Goal: Information Seeking & Learning: Find specific page/section

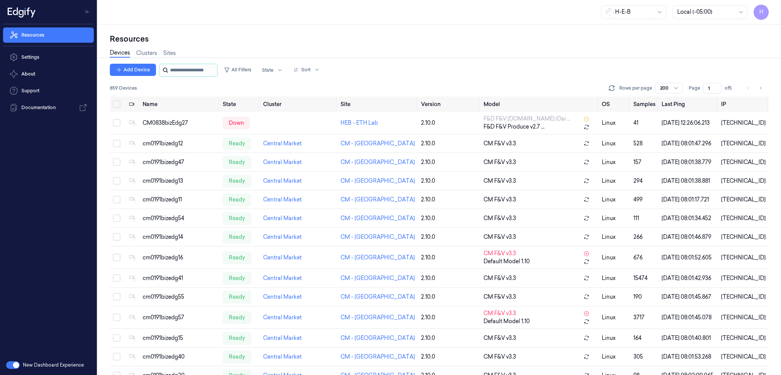
drag, startPoint x: 183, startPoint y: 68, endPoint x: 197, endPoint y: 71, distance: 14.2
click at [183, 68] on input "string" at bounding box center [193, 70] width 46 height 12
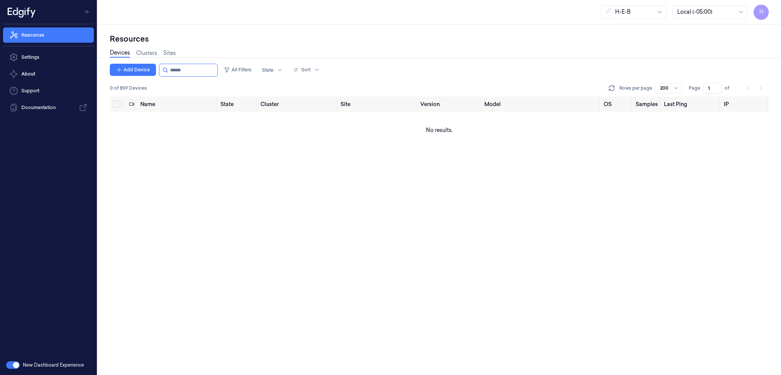
type input "******"
drag, startPoint x: 176, startPoint y: 71, endPoint x: 267, endPoint y: 0, distance: 115.2
click at [226, 74] on div "Add Device All Filters State Sort" at bounding box center [216, 70] width 213 height 13
click at [178, 68] on input "string" at bounding box center [193, 70] width 46 height 12
drag, startPoint x: 177, startPoint y: 69, endPoint x: 246, endPoint y: 77, distance: 69.1
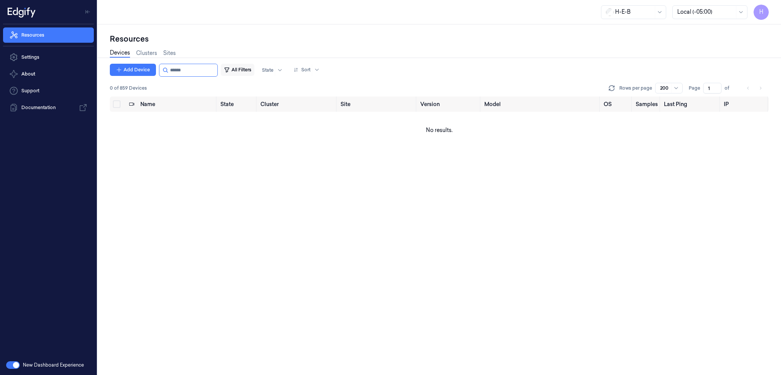
click at [248, 74] on div "Add Device All Filters State Sort" at bounding box center [216, 70] width 213 height 13
type input "******"
drag, startPoint x: 221, startPoint y: 263, endPoint x: 212, endPoint y: 275, distance: 15.0
click at [221, 263] on div "Add Device All Filters State Sort 0 of 859 Devices Rows per page 200 Page 1 of …" at bounding box center [439, 219] width 659 height 311
click at [153, 199] on div "Add Device All Filters State Sort 0 of 859 Devices Rows per page 200 Page 1 of …" at bounding box center [439, 219] width 659 height 311
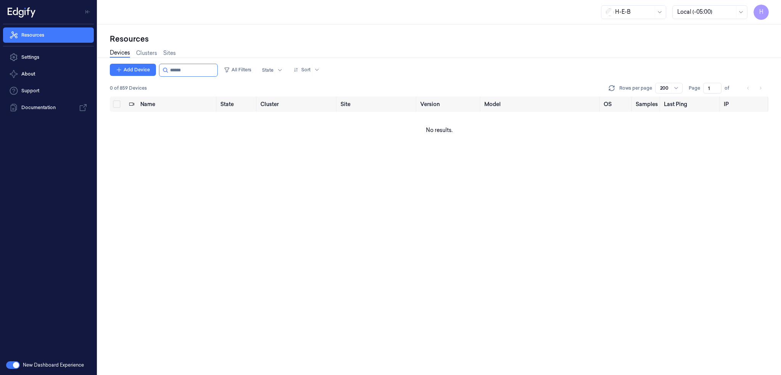
click at [406, 177] on div "Add Device All Filters State Sort 0 of 859 Devices Rows per page 200 Page 1 of …" at bounding box center [439, 219] width 659 height 311
drag, startPoint x: 178, startPoint y: 71, endPoint x: 264, endPoint y: 67, distance: 85.5
click at [249, 67] on div "Add Device All Filters State Sort" at bounding box center [216, 70] width 213 height 13
drag, startPoint x: 191, startPoint y: 71, endPoint x: 267, endPoint y: 71, distance: 75.5
click at [266, 71] on div "Add Device All Filters State Sort" at bounding box center [216, 70] width 213 height 13
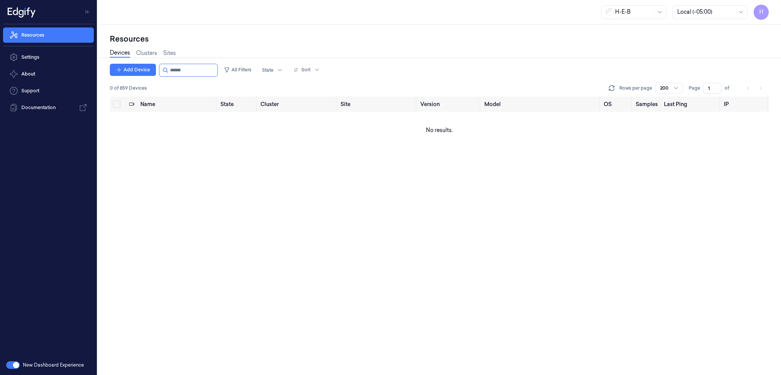
drag, startPoint x: 179, startPoint y: 71, endPoint x: 339, endPoint y: 72, distance: 160.2
click at [297, 68] on div "Add Device All Filters State Sort" at bounding box center [216, 70] width 213 height 13
type input "******"
drag, startPoint x: 178, startPoint y: 72, endPoint x: 243, endPoint y: 76, distance: 64.9
click at [242, 76] on div "Add Device All Filters State Sort" at bounding box center [216, 70] width 213 height 13
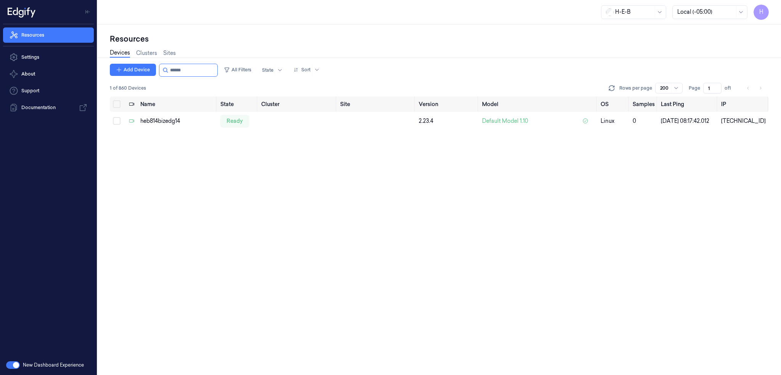
type input "******"
click at [400, 193] on div "Add Device All Filters State Sort 1 of 860 Devices Rows per page 200 Page 1 of …" at bounding box center [439, 219] width 659 height 311
click at [152, 124] on div "heb814bizedg14" at bounding box center [177, 121] width 74 height 8
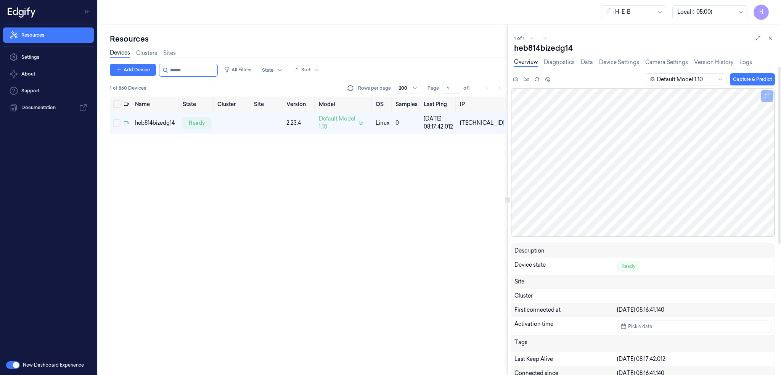
click at [770, 39] on icon at bounding box center [770, 37] width 5 height 5
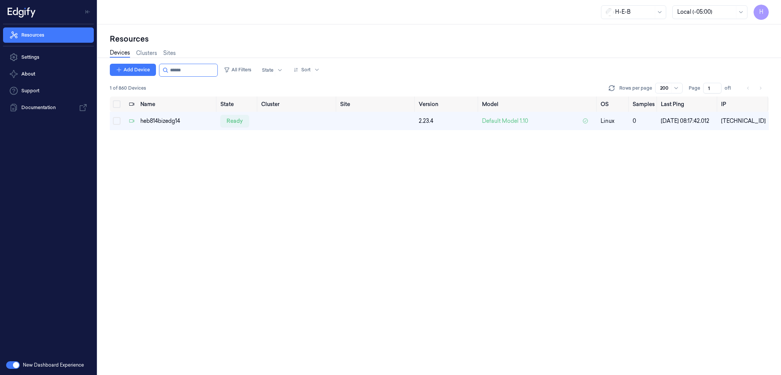
click at [400, 210] on div "Name State Cluster Site Version Model OS Samples Last Ping IP heb814bizedg14 re…" at bounding box center [439, 235] width 659 height 279
drag, startPoint x: 178, startPoint y: 70, endPoint x: 338, endPoint y: 74, distance: 160.6
click at [284, 71] on div "Add Device All Filters State Sort" at bounding box center [216, 70] width 213 height 13
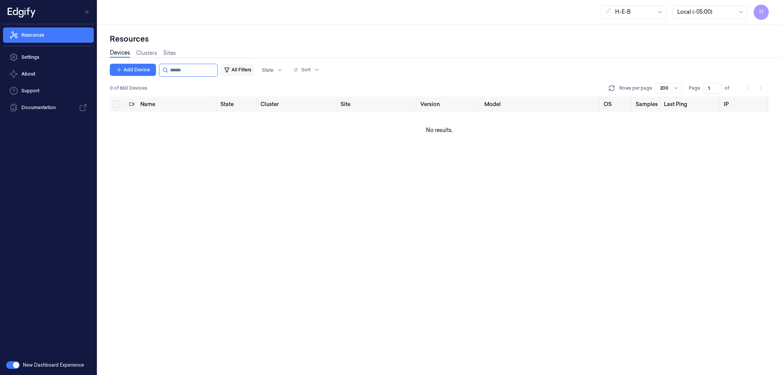
drag, startPoint x: 216, startPoint y: 73, endPoint x: 244, endPoint y: 74, distance: 28.3
click at [233, 74] on div "Add Device All Filters State Sort" at bounding box center [216, 70] width 213 height 13
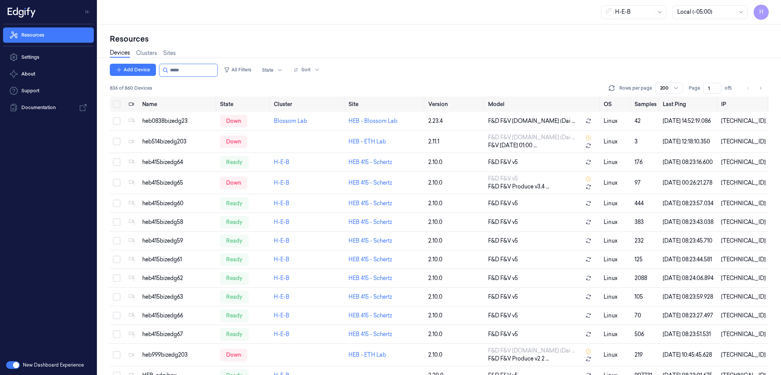
type input "******"
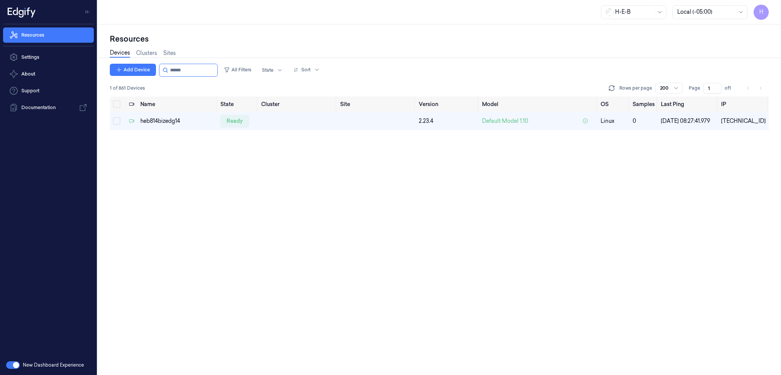
drag, startPoint x: 177, startPoint y: 71, endPoint x: 276, endPoint y: 84, distance: 99.6
click at [267, 77] on div "Add Device All Filters State Sort 1 of 861 Devices Rows per page 200 Page 1 of 1" at bounding box center [439, 80] width 659 height 33
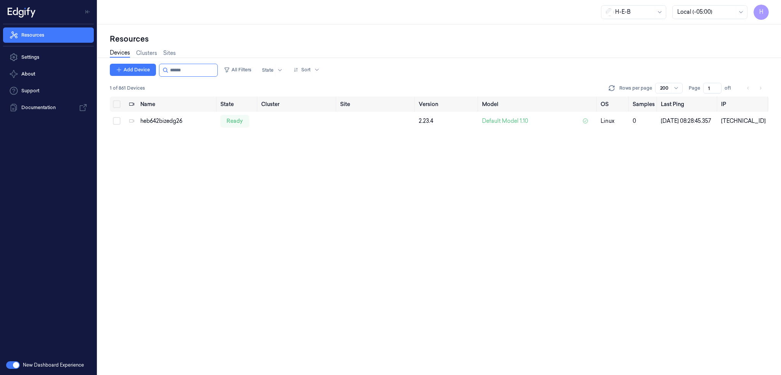
type input "******"
click at [163, 123] on div "heb642bizedg26" at bounding box center [177, 121] width 74 height 8
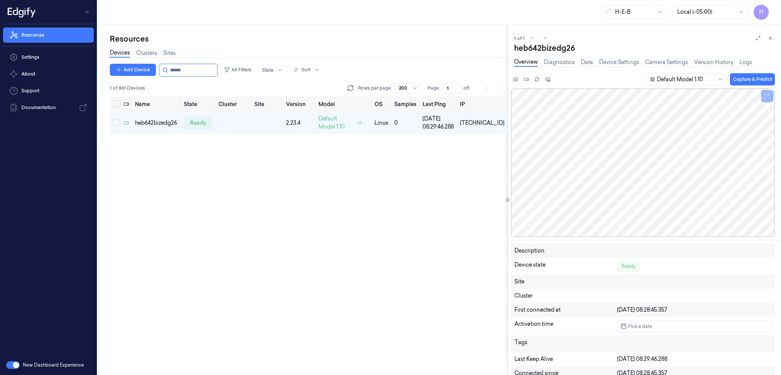
click at [771, 41] on button at bounding box center [770, 38] width 9 height 9
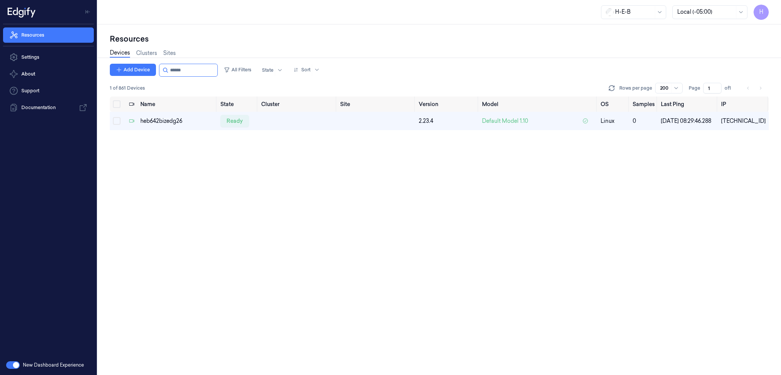
click at [311, 203] on div "Name State Cluster Site Version Model OS Samples Last Ping IP heb642bizedg26 re…" at bounding box center [439, 235] width 659 height 279
drag, startPoint x: 178, startPoint y: 70, endPoint x: 282, endPoint y: 72, distance: 104.1
click at [250, 74] on div "Add Device All Filters State Sort" at bounding box center [216, 70] width 213 height 13
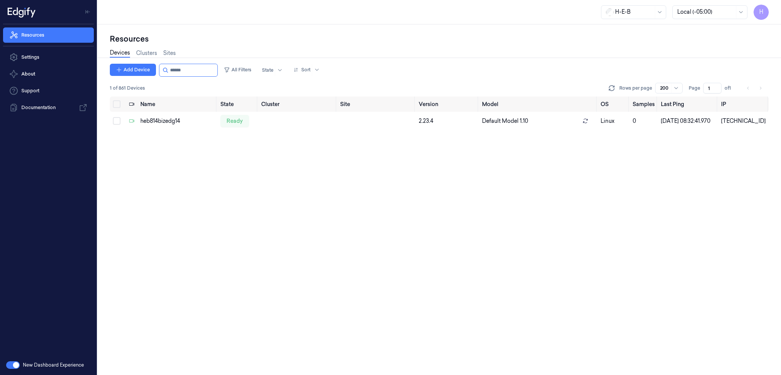
type input "******"
drag, startPoint x: 180, startPoint y: 73, endPoint x: 219, endPoint y: 70, distance: 39.4
click at [216, 71] on input "string" at bounding box center [193, 70] width 46 height 12
click at [190, 74] on input "string" at bounding box center [193, 70] width 46 height 12
drag, startPoint x: 178, startPoint y: 71, endPoint x: 296, endPoint y: 77, distance: 117.6
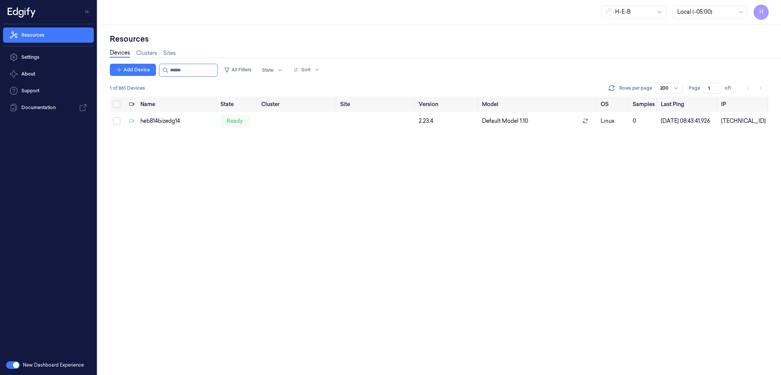
click at [246, 79] on div "Add Device All Filters State Sort 1 of 861 Devices Rows per page 200 Page 1 of 1" at bounding box center [439, 80] width 659 height 33
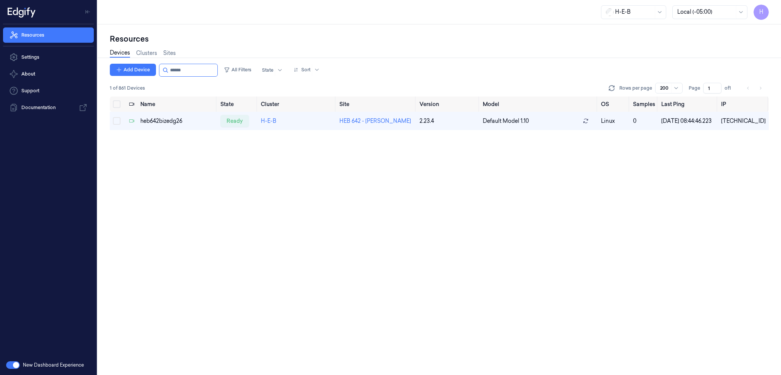
type input "******"
click at [290, 186] on div "Name State Cluster Site Version Model OS Samples Last Ping IP heb642bizedg26 re…" at bounding box center [439, 235] width 659 height 279
click at [169, 123] on div "heb642bizedg26" at bounding box center [177, 121] width 74 height 8
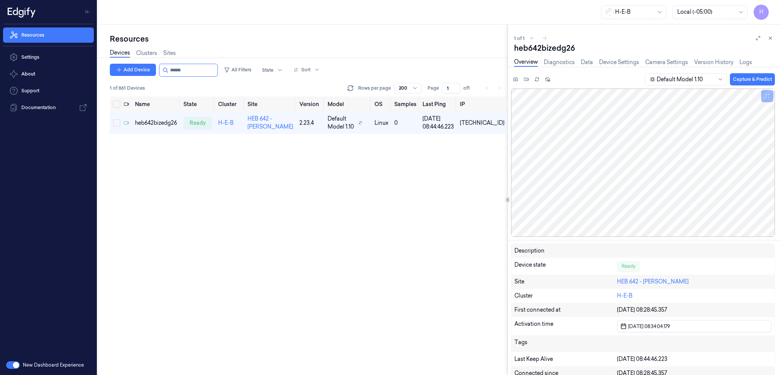
drag, startPoint x: 178, startPoint y: 73, endPoint x: 279, endPoint y: 81, distance: 100.6
click at [256, 72] on div "Add Device All Filters State Sort" at bounding box center [216, 70] width 213 height 13
type input "******"
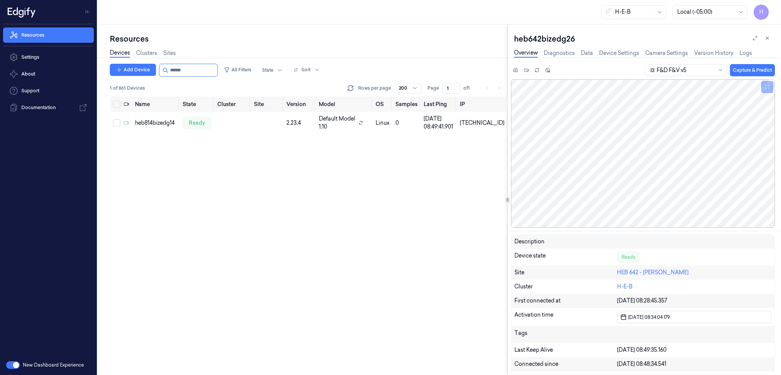
drag, startPoint x: 178, startPoint y: 71, endPoint x: 278, endPoint y: 78, distance: 100.5
click at [250, 74] on div "Add Device All Filters State Sort" at bounding box center [216, 70] width 213 height 13
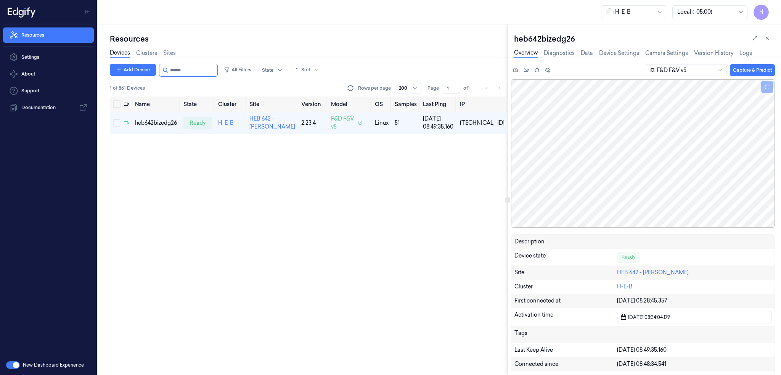
click at [764, 40] on button at bounding box center [767, 38] width 9 height 9
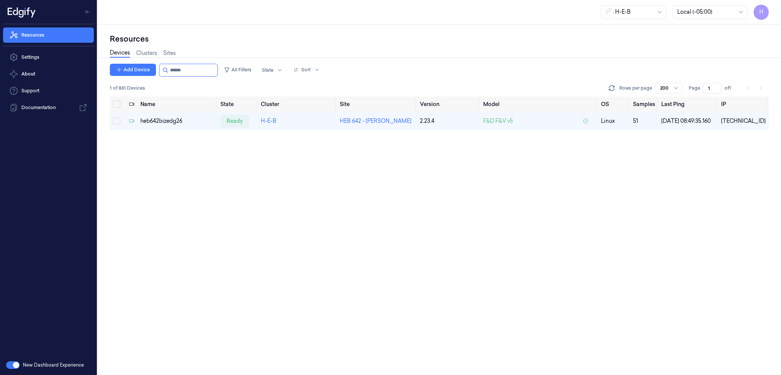
drag, startPoint x: 178, startPoint y: 72, endPoint x: 264, endPoint y: 76, distance: 85.5
click at [247, 79] on div "Add Device All Filters State Sort 1 of 861 Devices Rows per page 200 Page 1 of 1" at bounding box center [439, 80] width 659 height 33
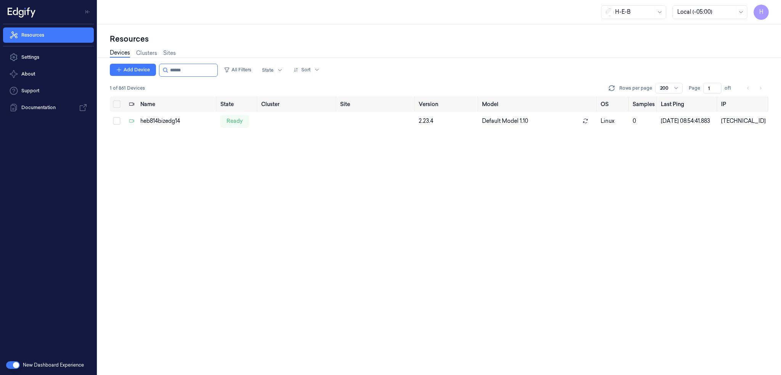
drag, startPoint x: 177, startPoint y: 71, endPoint x: 306, endPoint y: 77, distance: 129.0
click at [261, 79] on div "Add Device All Filters State Sort 1 of 861 Devices Rows per page 200 Page 1 of 1" at bounding box center [439, 80] width 659 height 33
type input "******"
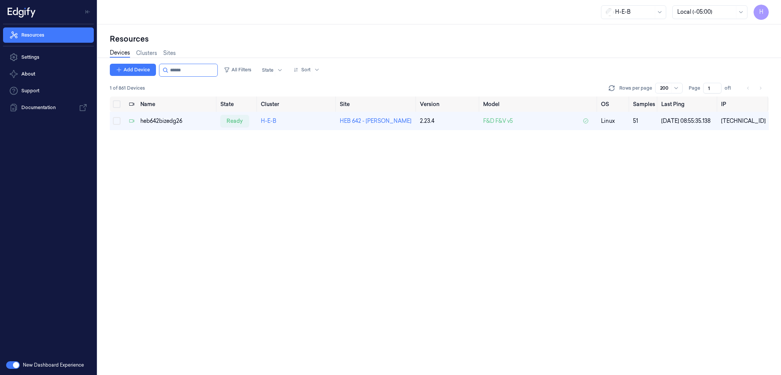
drag, startPoint x: 177, startPoint y: 71, endPoint x: 266, endPoint y: 80, distance: 89.3
click at [255, 79] on div "Add Device All Filters State Sort 1 of 861 Devices Rows per page 200 Page 1 of 1" at bounding box center [439, 80] width 659 height 33
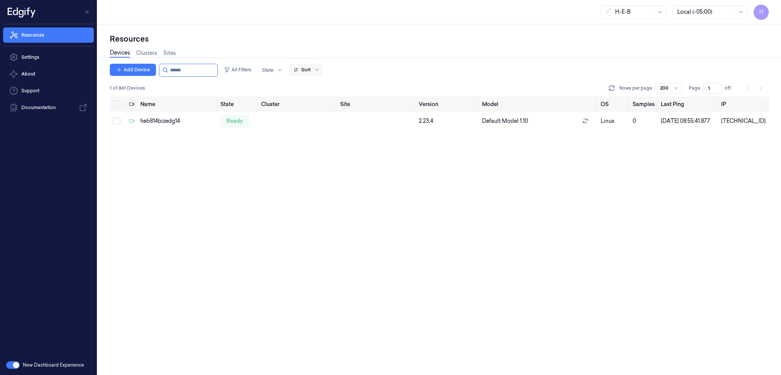
drag, startPoint x: 178, startPoint y: 68, endPoint x: 301, endPoint y: 70, distance: 122.8
click at [265, 72] on div "Add Device All Filters State Sort" at bounding box center [216, 70] width 213 height 13
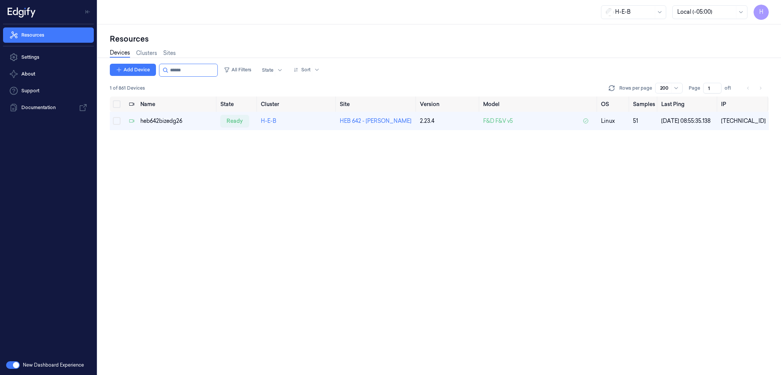
click at [436, 289] on div "Add Device All Filters State Sort 1 of 861 Devices Rows per page 200 Page 1 of …" at bounding box center [439, 219] width 659 height 311
drag, startPoint x: 177, startPoint y: 72, endPoint x: 305, endPoint y: 80, distance: 128.0
click at [278, 80] on div "Add Device All Filters State Sort 1 of 861 Devices Rows per page 200 Page 1 of 1" at bounding box center [439, 80] width 659 height 33
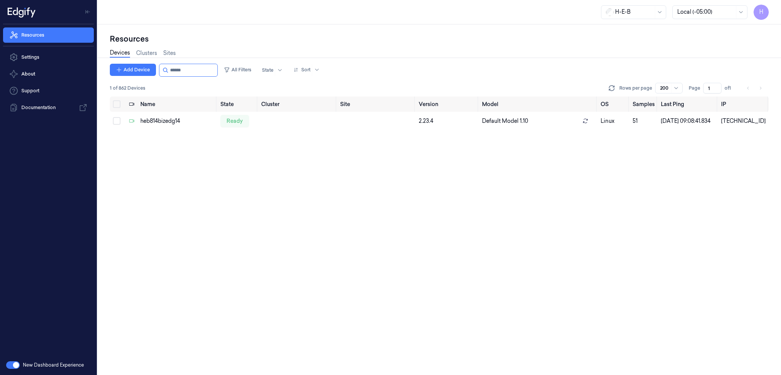
type input "******"
click at [328, 173] on div "Add Device All Filters State Sort 1 of 862 Devices Rows per page 200 Page 1 of …" at bounding box center [439, 219] width 659 height 311
click at [294, 206] on div "Add Device All Filters State Sort 2 of 863 Devices Rows per page 200 Page 1 of …" at bounding box center [439, 219] width 659 height 311
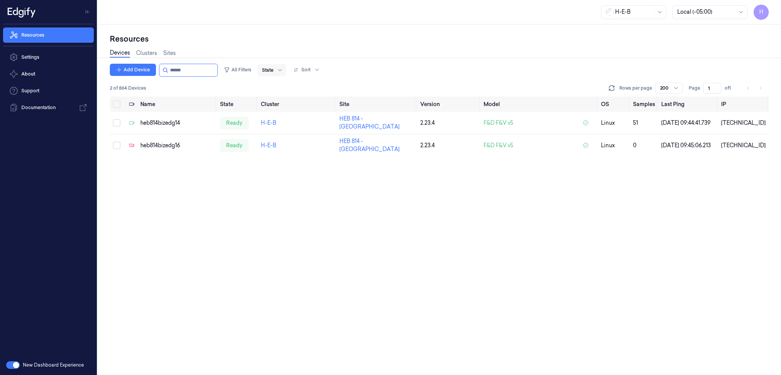
drag, startPoint x: 177, startPoint y: 73, endPoint x: 287, endPoint y: 74, distance: 109.8
click at [278, 73] on div "Add Device All Filters State Sort" at bounding box center [216, 70] width 213 height 13
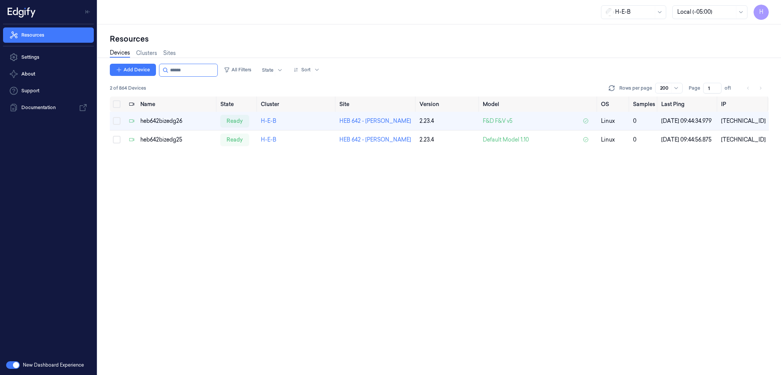
type input "******"
click at [391, 195] on div "Add Device All Filters State Sort 2 of 864 Devices Rows per page 200 Page 1 of …" at bounding box center [439, 219] width 659 height 311
drag, startPoint x: 177, startPoint y: 71, endPoint x: 281, endPoint y: 72, distance: 104.9
click at [259, 72] on div "Add Device All Filters State Sort" at bounding box center [216, 70] width 213 height 13
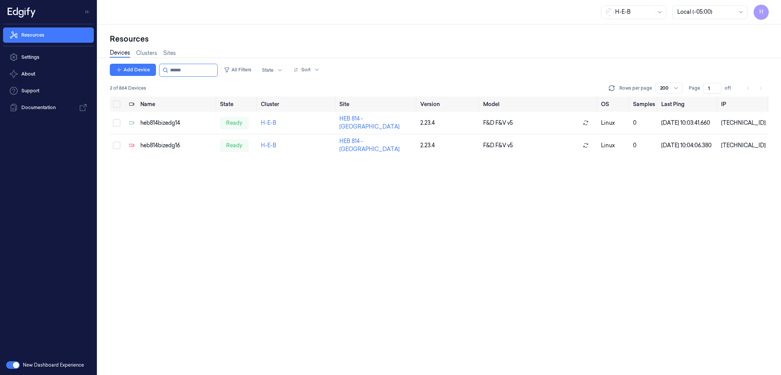
type input "******"
click at [236, 214] on div "Add Device All Filters State Sort 2 of 864 Devices Rows per page 200 Page 1 of …" at bounding box center [439, 219] width 659 height 311
drag, startPoint x: 185, startPoint y: 70, endPoint x: 180, endPoint y: 72, distance: 5.3
click at [180, 72] on input "string" at bounding box center [193, 70] width 46 height 12
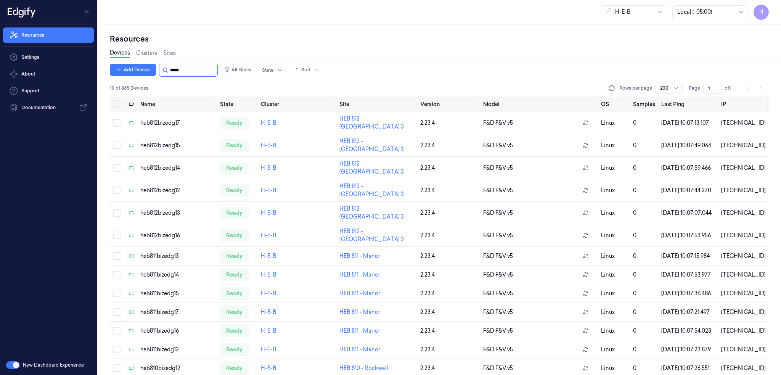
type input "******"
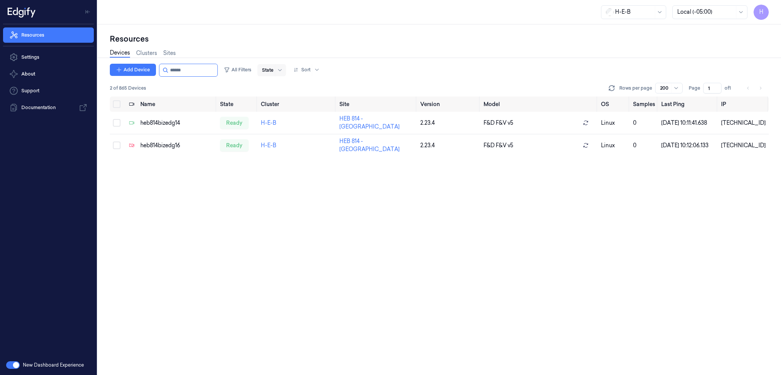
drag, startPoint x: 178, startPoint y: 72, endPoint x: 344, endPoint y: 71, distance: 166.3
click at [284, 73] on div "Add Device All Filters State Sort" at bounding box center [216, 70] width 213 height 13
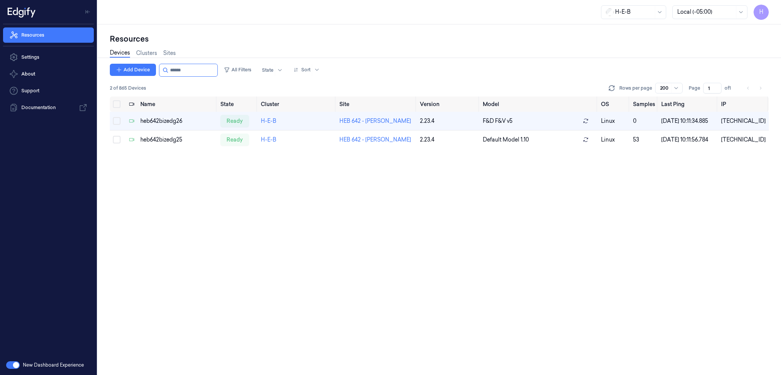
type input "******"
drag, startPoint x: 183, startPoint y: 71, endPoint x: 249, endPoint y: 73, distance: 66.4
click at [216, 75] on input "string" at bounding box center [193, 70] width 46 height 12
drag, startPoint x: 177, startPoint y: 69, endPoint x: 342, endPoint y: 98, distance: 167.5
click at [293, 85] on div "Add Device All Filters State Sort 2 of 867 Devices Rows per page 200 Page 1 of 1" at bounding box center [439, 80] width 659 height 33
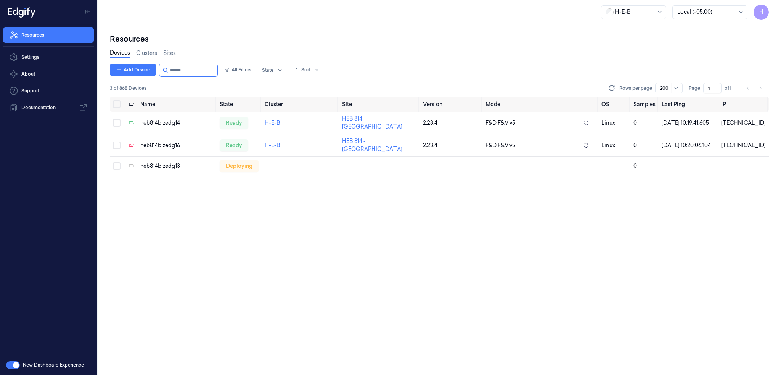
drag, startPoint x: 180, startPoint y: 71, endPoint x: 289, endPoint y: 78, distance: 108.9
click at [275, 78] on div "Add Device All Filters State Sort 3 of 868 Devices Rows per page 200 Page 1 of 1" at bounding box center [439, 80] width 659 height 33
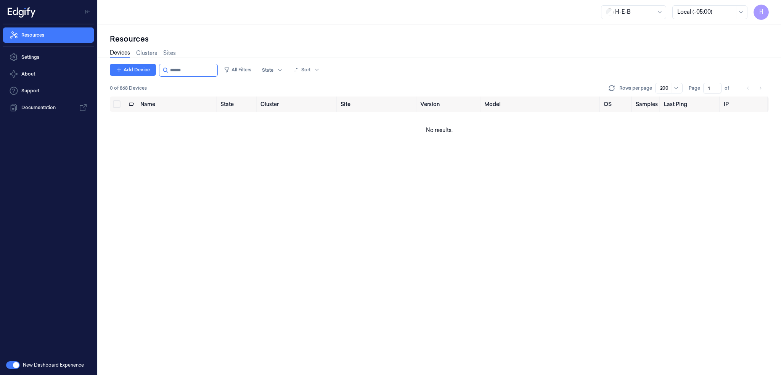
drag, startPoint x: 177, startPoint y: 72, endPoint x: 278, endPoint y: 81, distance: 101.1
click at [276, 81] on div "Add Device All Filters State Sort 0 of 868 Devices Rows per page 200 Page 1 of" at bounding box center [439, 80] width 659 height 33
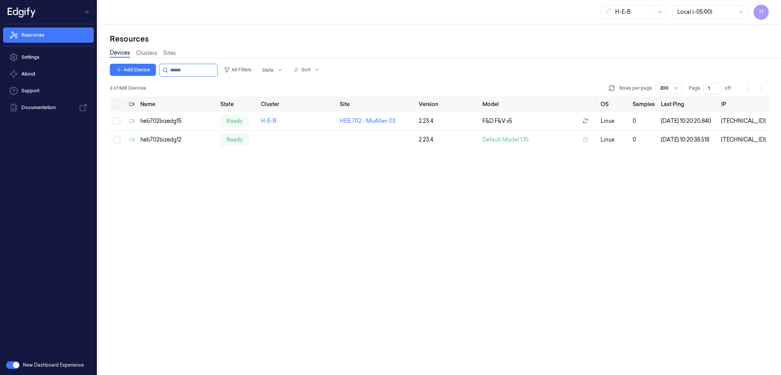
type input "******"
drag, startPoint x: 179, startPoint y: 68, endPoint x: 328, endPoint y: 72, distance: 149.5
click at [270, 71] on div "Add Device All Filters State Sort" at bounding box center [216, 70] width 213 height 13
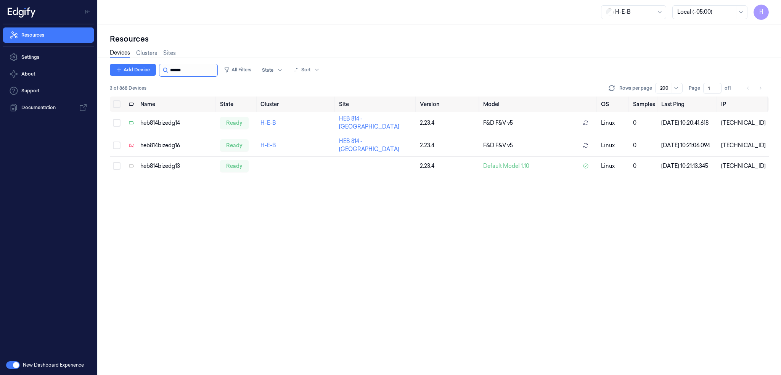
click at [185, 69] on input "string" at bounding box center [193, 70] width 46 height 12
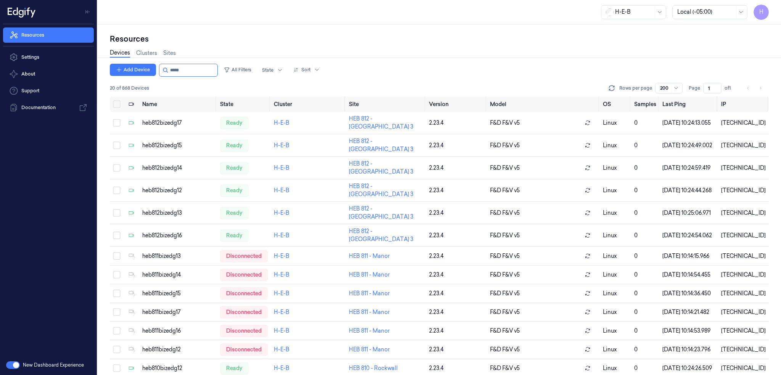
type input "******"
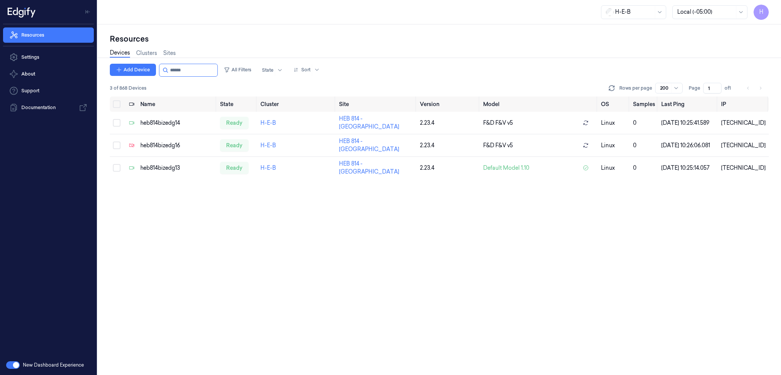
drag, startPoint x: 177, startPoint y: 70, endPoint x: 336, endPoint y: 80, distance: 159.7
click at [303, 76] on div "Add Device All Filters State Sort" at bounding box center [216, 70] width 213 height 13
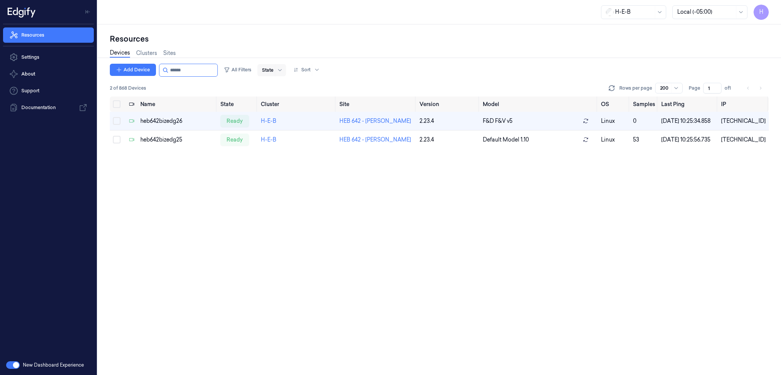
drag, startPoint x: 178, startPoint y: 72, endPoint x: 270, endPoint y: 74, distance: 91.6
click at [249, 74] on div "Add Device All Filters State Sort" at bounding box center [216, 70] width 213 height 13
type input "******"
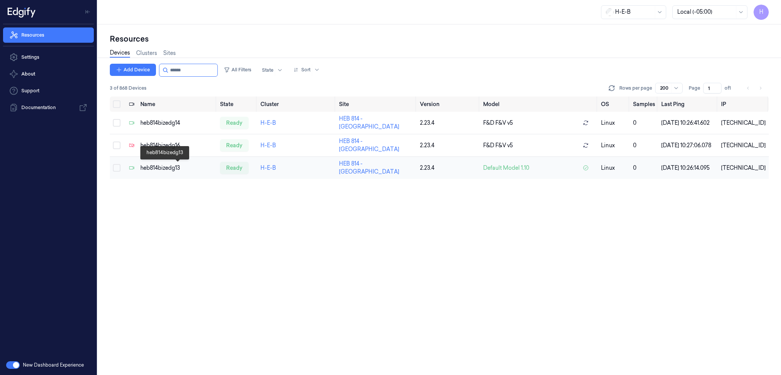
click at [171, 169] on div "heb814bizedg13" at bounding box center [177, 168] width 74 height 8
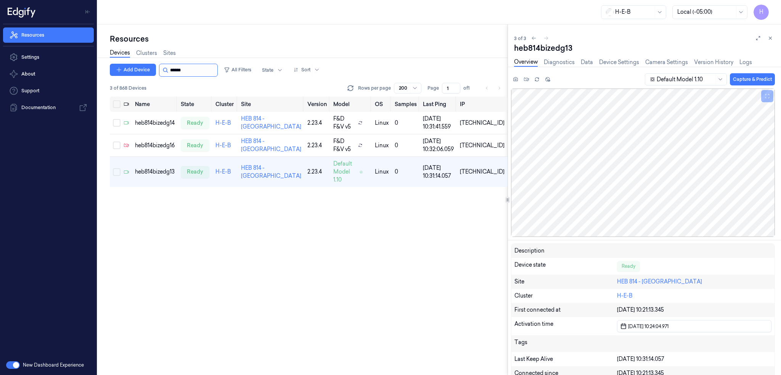
drag, startPoint x: 175, startPoint y: 73, endPoint x: 197, endPoint y: 75, distance: 21.9
click at [197, 75] on input "string" at bounding box center [193, 70] width 46 height 12
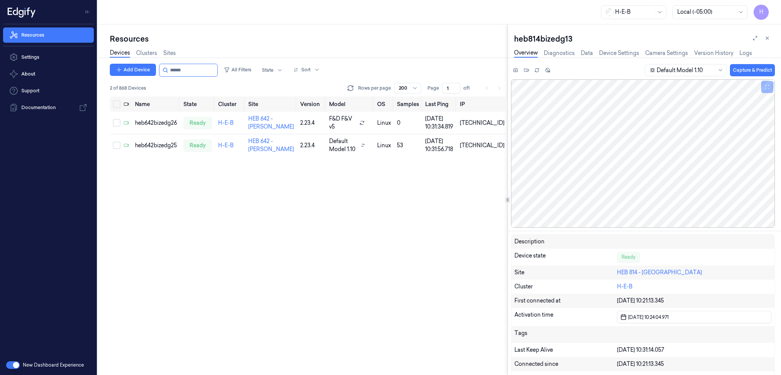
type input "******"
drag, startPoint x: 178, startPoint y: 73, endPoint x: 240, endPoint y: 82, distance: 63.2
click at [230, 79] on div "Add Device All Filters State Sort 2 of 868 Devices Rows per page 200 Page 1 of 1" at bounding box center [309, 80] width 398 height 33
click at [185, 73] on input "string" at bounding box center [193, 70] width 46 height 12
drag, startPoint x: 188, startPoint y: 71, endPoint x: 178, endPoint y: 71, distance: 9.6
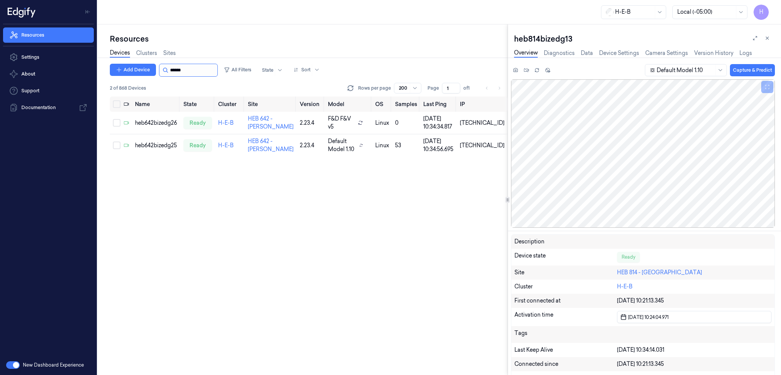
click at [178, 71] on input "string" at bounding box center [193, 70] width 46 height 12
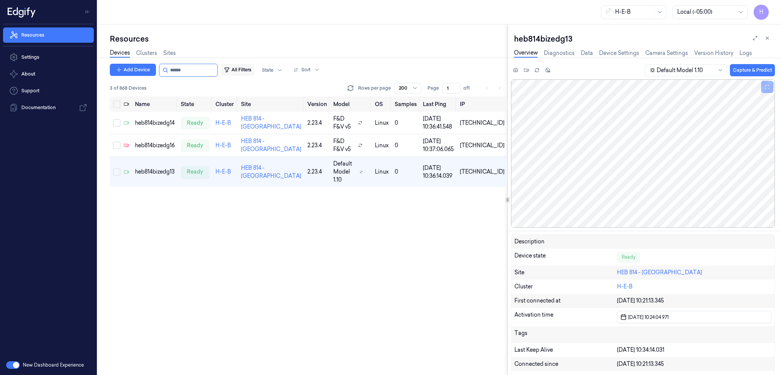
drag, startPoint x: 177, startPoint y: 69, endPoint x: 254, endPoint y: 73, distance: 76.8
click at [243, 72] on div "Add Device All Filters State Sort" at bounding box center [216, 70] width 213 height 13
type input "******"
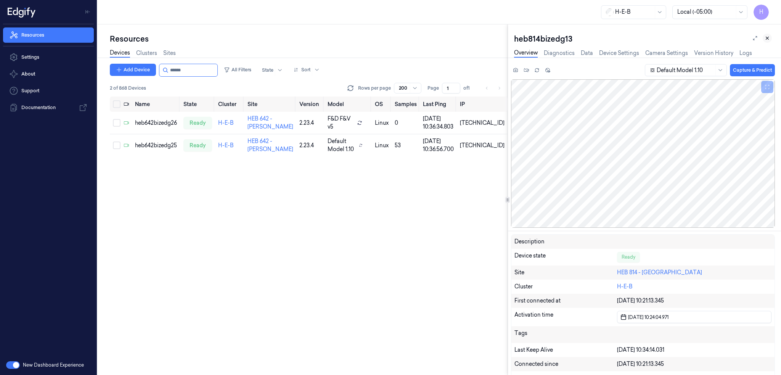
click at [768, 39] on icon at bounding box center [767, 38] width 3 height 3
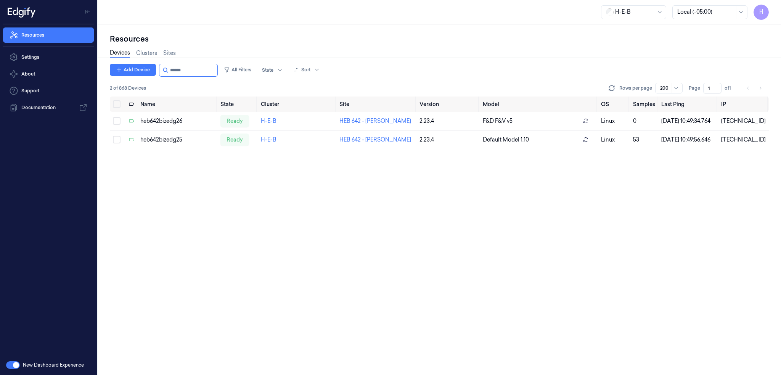
drag, startPoint x: 179, startPoint y: 70, endPoint x: 282, endPoint y: 87, distance: 104.3
click at [264, 81] on div "Add Device All Filters State Sort 2 of 868 Devices Rows per page 200 Page 1 of 1" at bounding box center [439, 80] width 659 height 33
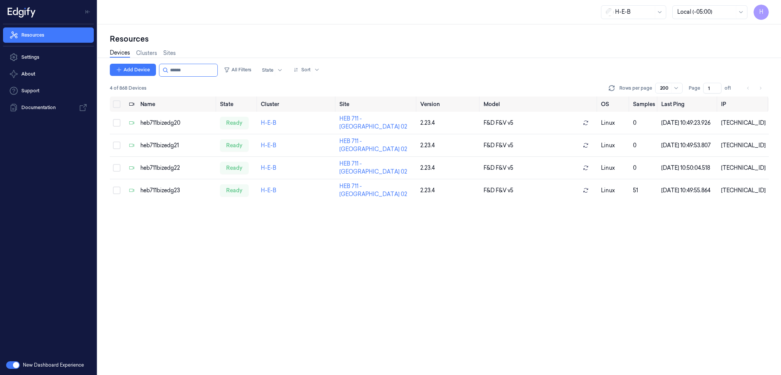
type input "******"
click at [261, 259] on div "Name State Cluster Site Version Model OS Samples Last Ping IP heb711bizedg20 re…" at bounding box center [439, 235] width 659 height 279
drag, startPoint x: 178, startPoint y: 72, endPoint x: 257, endPoint y: 77, distance: 78.7
click at [256, 77] on div "Add Device All Filters State Sort 4 of 868 Devices Rows per page 200 Page 1 of 1" at bounding box center [439, 80] width 659 height 33
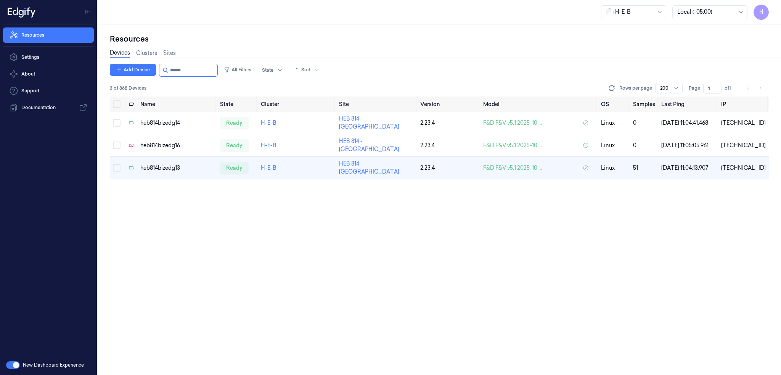
type input "******"
drag, startPoint x: 178, startPoint y: 71, endPoint x: 266, endPoint y: 82, distance: 89.1
click at [247, 79] on div "Add Device All Filters State Sort 3 of 868 Devices Rows per page 200 Page 1 of 1" at bounding box center [439, 80] width 659 height 33
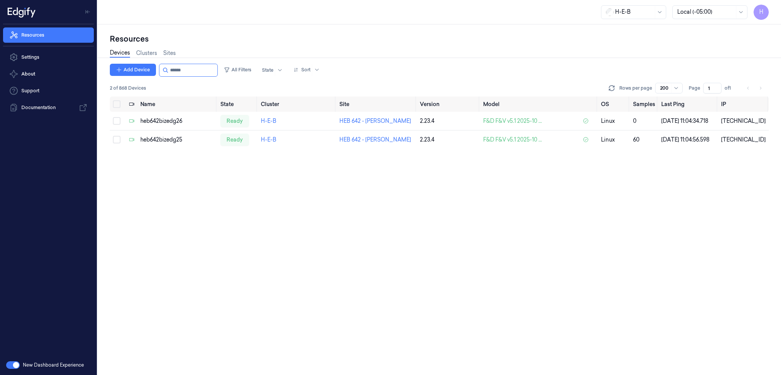
type input "******"
click at [175, 69] on input "string" at bounding box center [193, 70] width 46 height 12
drag, startPoint x: 179, startPoint y: 70, endPoint x: 279, endPoint y: 78, distance: 100.3
click at [275, 78] on div "Add Device All Filters State Sort 3 of 871 Devices Rows per page 200 Page 1 of 1" at bounding box center [439, 80] width 659 height 33
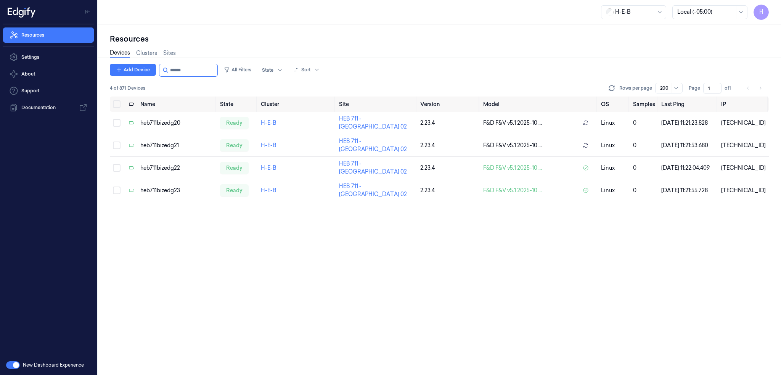
type input "******"
click at [185, 241] on div "Name State Cluster Site Version Model OS Samples Last Ping IP heb711bizedg20 re…" at bounding box center [439, 235] width 659 height 279
drag, startPoint x: 177, startPoint y: 71, endPoint x: 279, endPoint y: 76, distance: 101.9
click at [262, 75] on div "Add Device All Filters State Sort" at bounding box center [216, 70] width 213 height 13
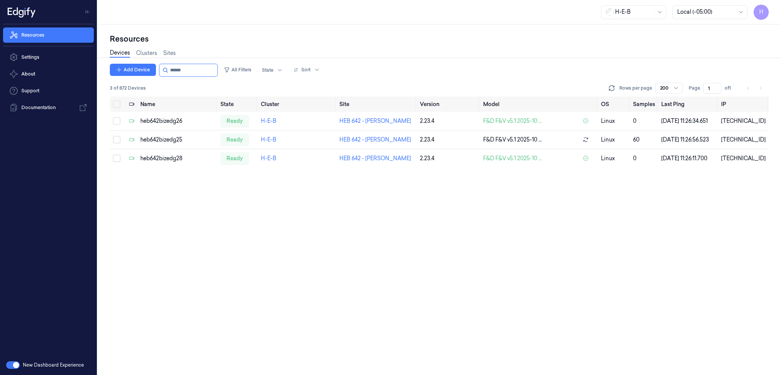
type input "******"
drag, startPoint x: 178, startPoint y: 72, endPoint x: 279, endPoint y: 76, distance: 101.5
click at [236, 77] on div "Add Device All Filters State Sort 3 of 872 Devices Rows per page 200 Page 1 of 1" at bounding box center [439, 80] width 659 height 33
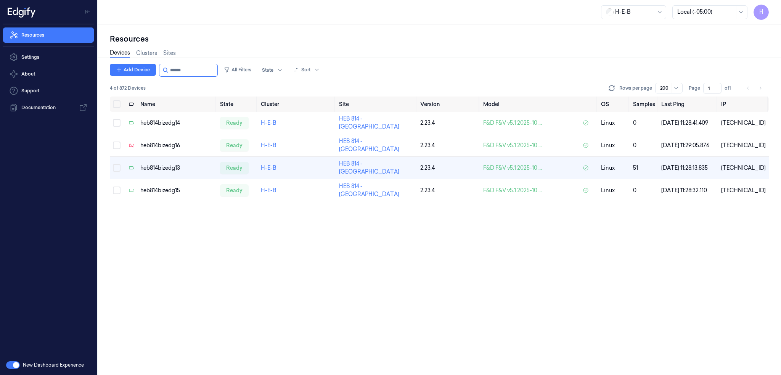
type input "******"
drag, startPoint x: 182, startPoint y: 71, endPoint x: 341, endPoint y: 74, distance: 159.1
click at [281, 73] on div "Add Device All Filters State Sort" at bounding box center [216, 70] width 213 height 13
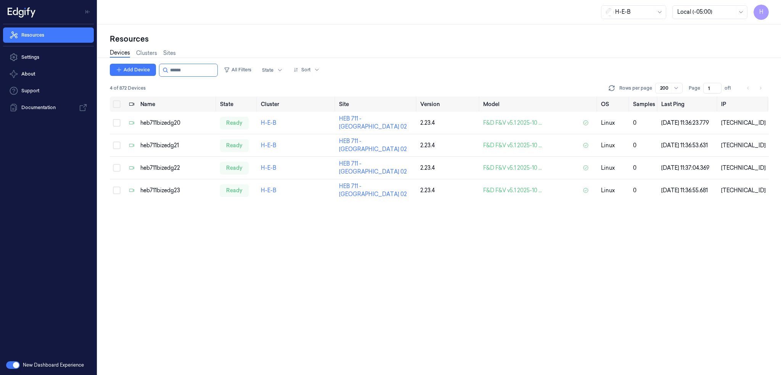
click at [180, 241] on div "Add Device All Filters State Sort 4 of 872 Devices Rows per page 200 Page 1 of …" at bounding box center [439, 219] width 659 height 311
drag, startPoint x: 189, startPoint y: 72, endPoint x: 198, endPoint y: 74, distance: 8.7
click at [189, 72] on input "string" at bounding box center [193, 70] width 46 height 12
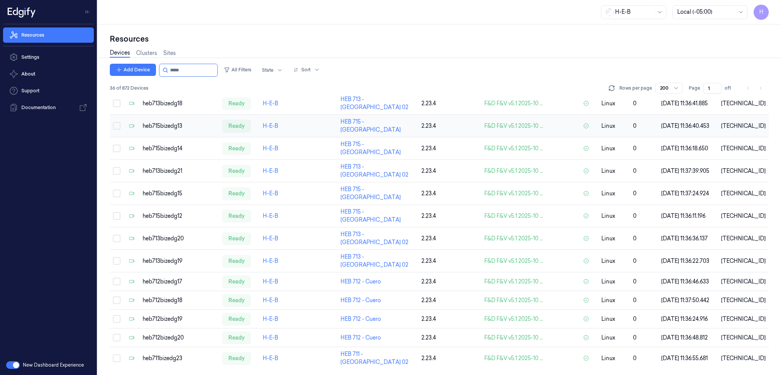
scroll to position [542, 0]
drag, startPoint x: 180, startPoint y: 69, endPoint x: 194, endPoint y: 71, distance: 13.8
click at [193, 71] on input "string" at bounding box center [193, 70] width 46 height 12
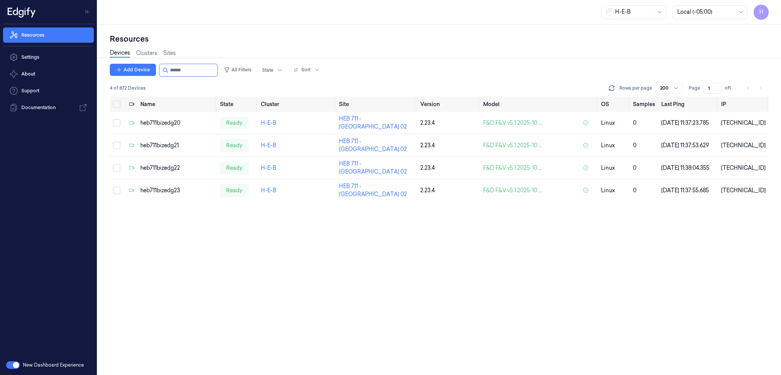
drag, startPoint x: 198, startPoint y: 69, endPoint x: 109, endPoint y: 75, distance: 88.7
click at [109, 76] on div "Resources Devices Clusters Sites Add Device All Filters State Sort 4 of 872 Dev…" at bounding box center [439, 199] width 683 height 350
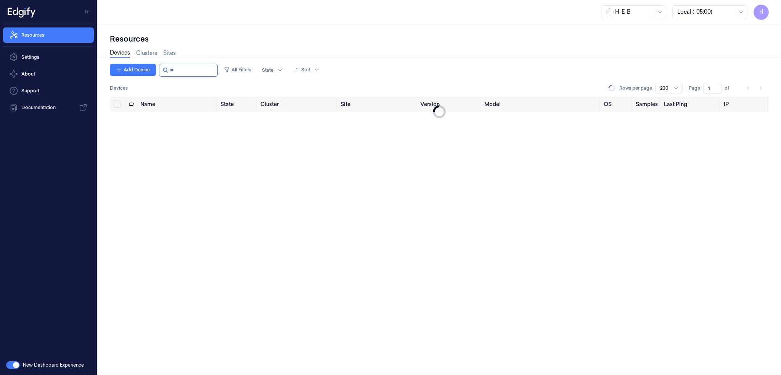
type input "***"
drag, startPoint x: 192, startPoint y: 71, endPoint x: 149, endPoint y: 72, distance: 43.5
click at [149, 72] on div "Add Device All Filters State Sort" at bounding box center [216, 70] width 213 height 13
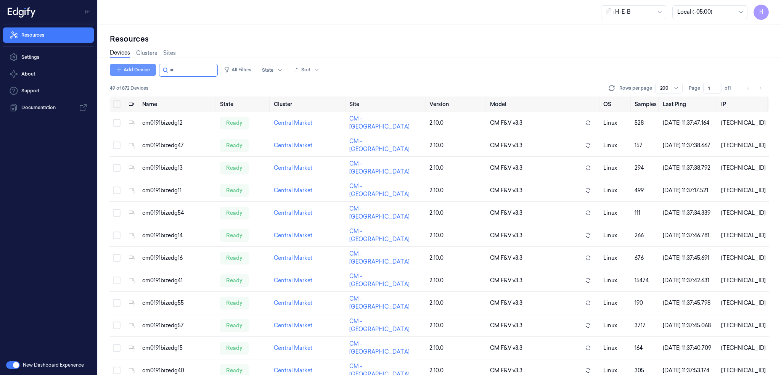
drag, startPoint x: 188, startPoint y: 69, endPoint x: 121, endPoint y: 70, distance: 67.5
click at [121, 70] on div "Add Device All Filters State Sort" at bounding box center [216, 70] width 213 height 13
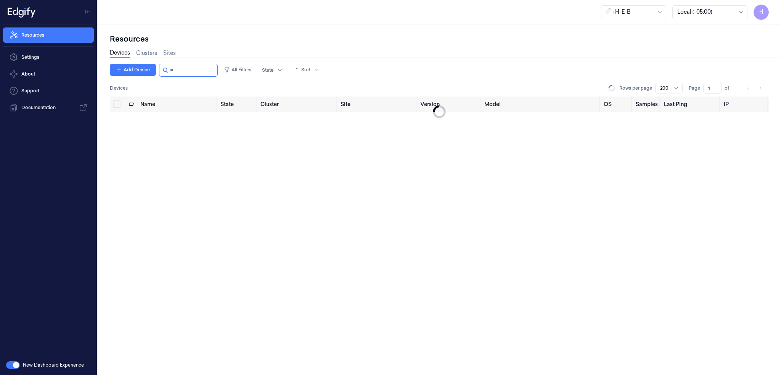
type input "*"
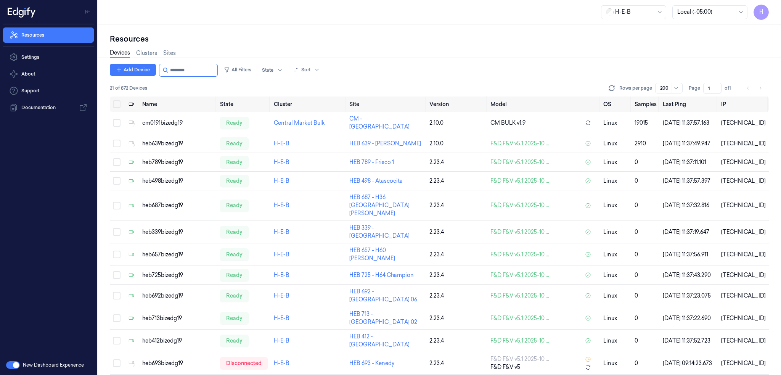
drag, startPoint x: 197, startPoint y: 69, endPoint x: 156, endPoint y: 80, distance: 42.6
click at [156, 80] on div "Add Device All Filters State Sort 21 of 872 Devices Rows per page 200 Page 1 of…" at bounding box center [439, 80] width 659 height 33
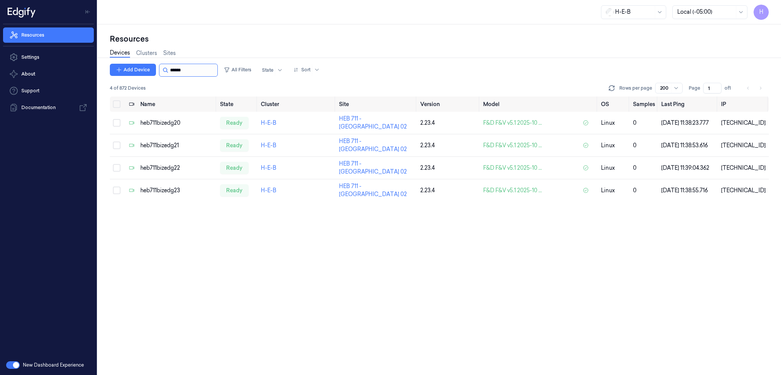
click at [188, 75] on input "string" at bounding box center [193, 70] width 46 height 12
click at [188, 73] on input "string" at bounding box center [193, 70] width 46 height 12
click at [187, 70] on input "string" at bounding box center [193, 70] width 46 height 12
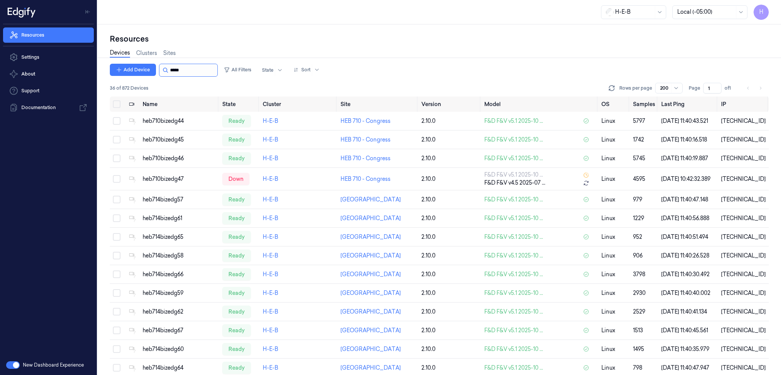
type input "******"
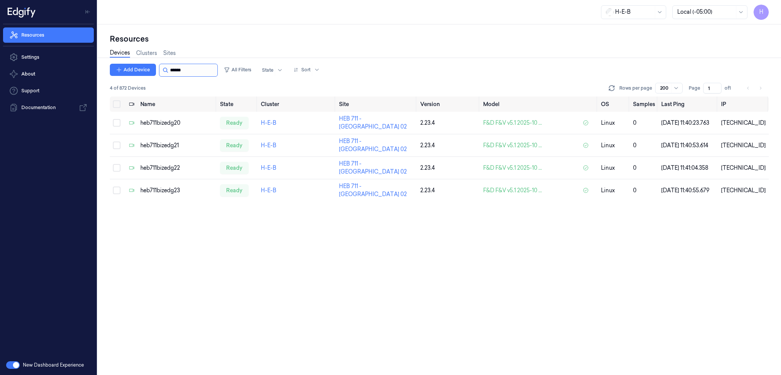
click at [188, 70] on input "string" at bounding box center [193, 70] width 46 height 12
drag, startPoint x: 195, startPoint y: 68, endPoint x: 201, endPoint y: 69, distance: 6.5
click at [196, 68] on input "string" at bounding box center [193, 70] width 46 height 12
click at [186, 73] on input "string" at bounding box center [193, 70] width 46 height 12
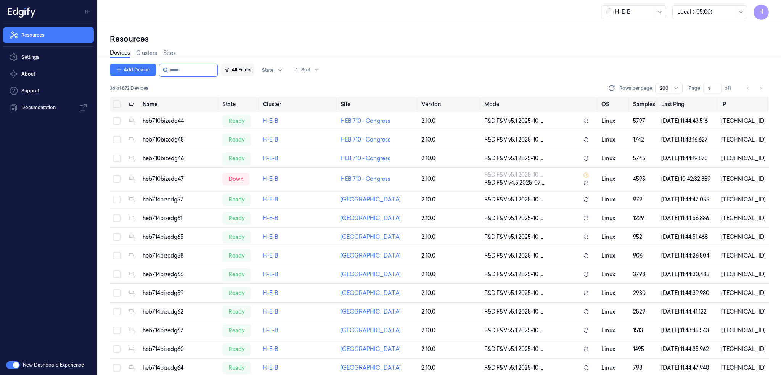
type input "******"
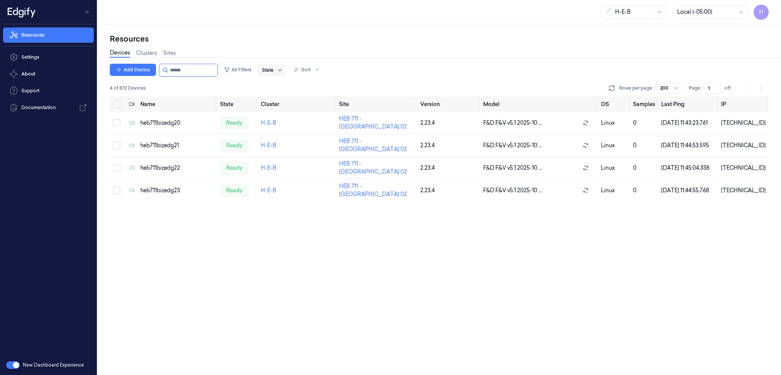
drag, startPoint x: 179, startPoint y: 71, endPoint x: 286, endPoint y: 72, distance: 107.2
click at [260, 73] on div "Add Device All Filters State Sort" at bounding box center [216, 70] width 213 height 13
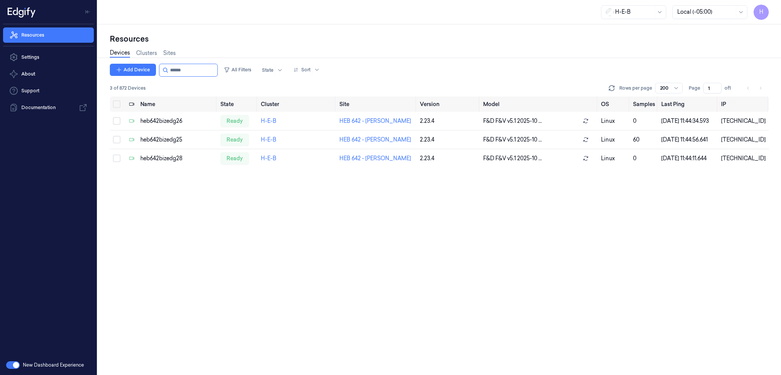
type input "******"
drag, startPoint x: 178, startPoint y: 71, endPoint x: 320, endPoint y: 84, distance: 142.8
click at [271, 80] on div "Add Device All Filters State Sort 3 of 872 Devices Rows per page 200 Page 1 of 1" at bounding box center [439, 80] width 659 height 33
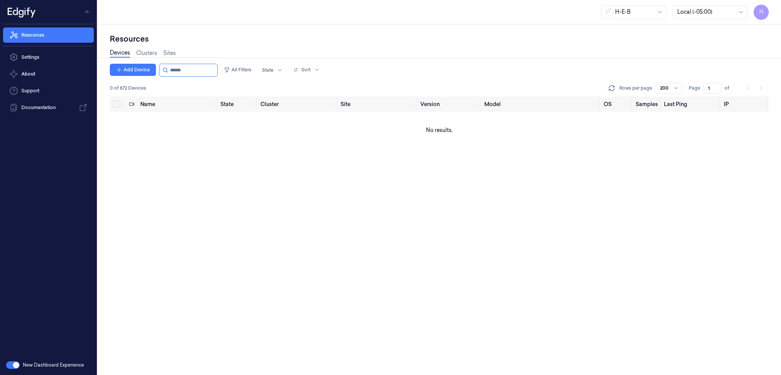
drag, startPoint x: 177, startPoint y: 73, endPoint x: 268, endPoint y: 79, distance: 91.3
click at [257, 78] on div "Add Device All Filters State Sort 0 of 872 Devices Rows per page 200 Page 1 of" at bounding box center [439, 80] width 659 height 33
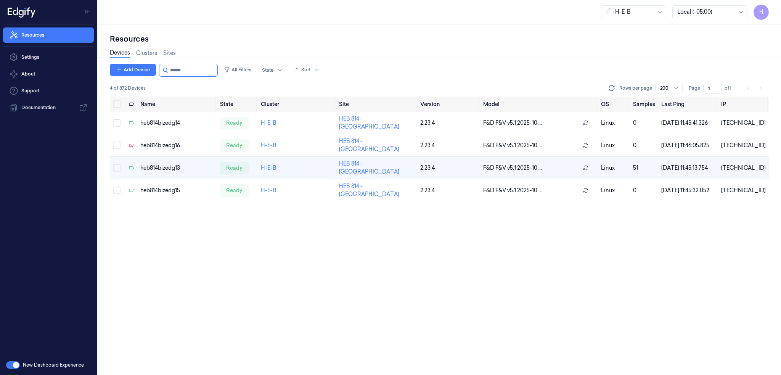
type input "******"
drag, startPoint x: 178, startPoint y: 71, endPoint x: 254, endPoint y: 76, distance: 75.7
click at [240, 76] on div "Add Device All Filters State Sort" at bounding box center [216, 70] width 213 height 13
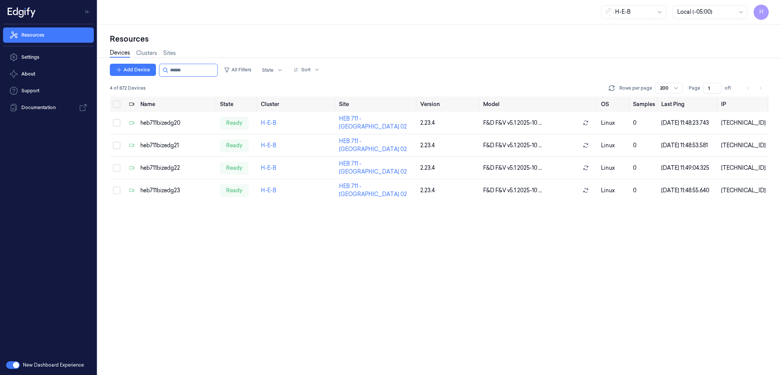
type input "******"
click at [236, 250] on div "Add Device All Filters State Sort 4 of 872 Devices Rows per page 200 Page 1 of …" at bounding box center [439, 219] width 659 height 311
click at [197, 73] on input "string" at bounding box center [193, 70] width 46 height 12
click at [156, 191] on div "heb711bizedg23" at bounding box center [177, 190] width 74 height 8
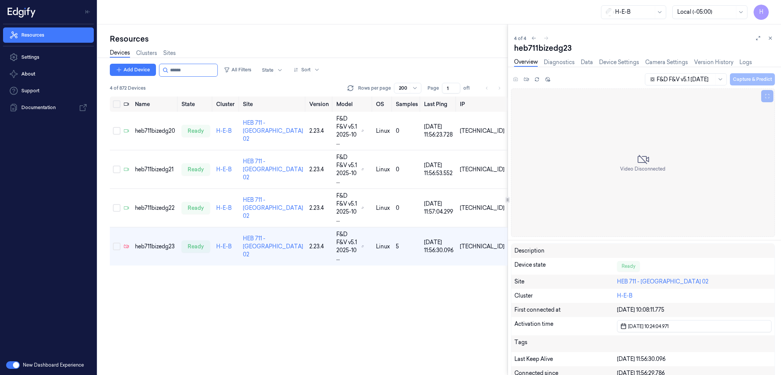
click at [190, 280] on div "Name State Cluster Site Version Model OS Samples Last Ping IP heb711bizedg20 re…" at bounding box center [309, 235] width 398 height 279
drag, startPoint x: 772, startPoint y: 36, endPoint x: 607, endPoint y: 91, distance: 174.0
click at [772, 36] on icon at bounding box center [770, 37] width 5 height 5
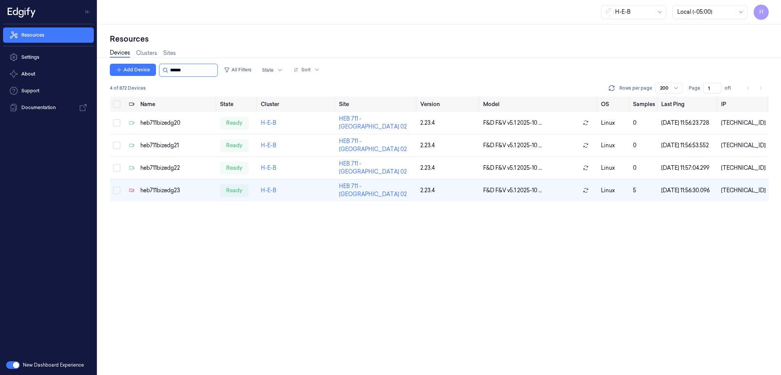
click at [206, 74] on input "string" at bounding box center [193, 70] width 46 height 12
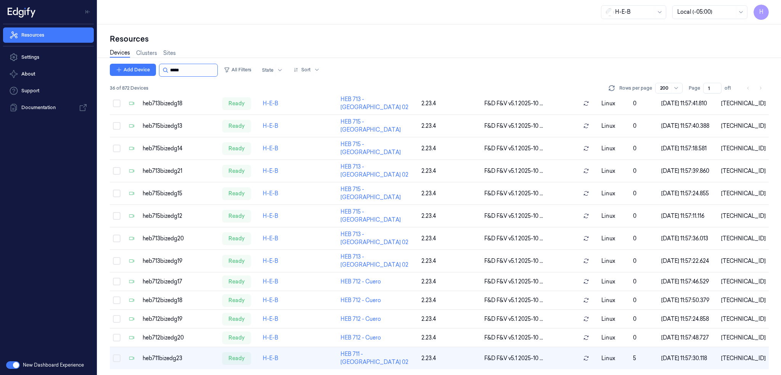
type input "******"
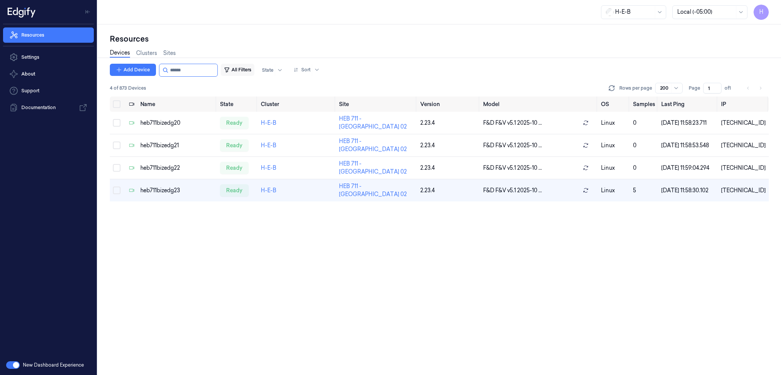
drag, startPoint x: 178, startPoint y: 72, endPoint x: 246, endPoint y: 72, distance: 68.3
click at [237, 71] on div "Add Device All Filters State Sort" at bounding box center [216, 70] width 213 height 13
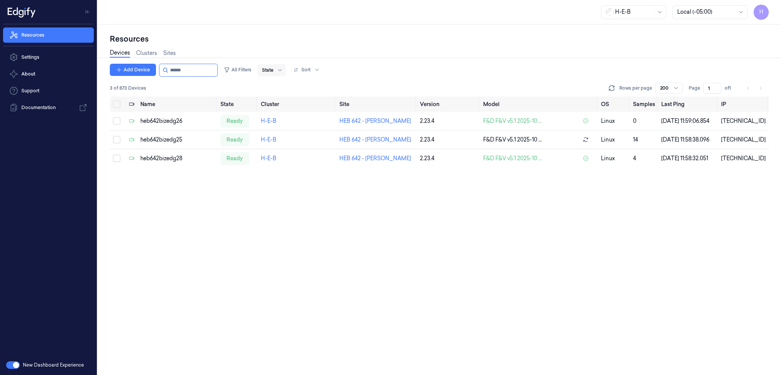
drag, startPoint x: 196, startPoint y: 72, endPoint x: 267, endPoint y: 75, distance: 71.0
click at [226, 74] on div "Add Device All Filters State Sort" at bounding box center [216, 70] width 213 height 13
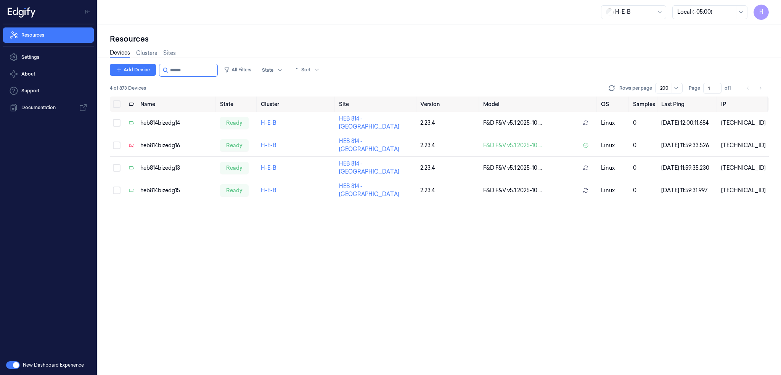
drag, startPoint x: 178, startPoint y: 71, endPoint x: 245, endPoint y: 84, distance: 68.2
click at [214, 75] on input "string" at bounding box center [193, 70] width 46 height 12
type input "******"
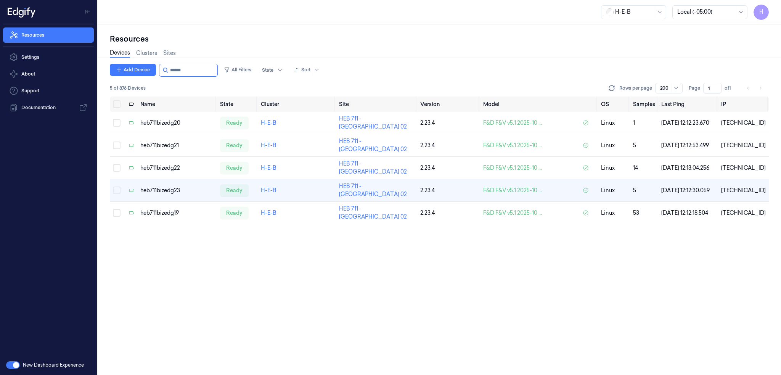
click at [166, 272] on div "Add Device All Filters State Sort 5 of 876 Devices Rows per page 200 Page 1 of …" at bounding box center [439, 219] width 659 height 311
drag, startPoint x: 181, startPoint y: 69, endPoint x: 345, endPoint y: 87, distance: 164.9
click at [238, 79] on div "Add Device All Filters State Sort 5 of 876 Devices Rows per page 200 Page 1 of 1" at bounding box center [439, 80] width 659 height 33
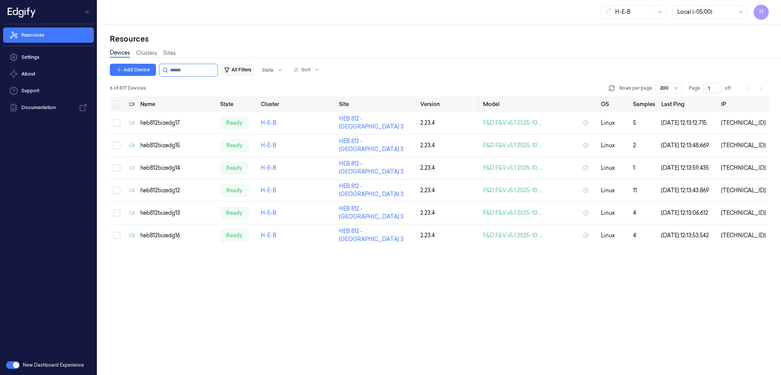
drag, startPoint x: 180, startPoint y: 73, endPoint x: 253, endPoint y: 72, distance: 72.8
click at [237, 72] on div "Add Device All Filters State Sort" at bounding box center [216, 70] width 213 height 13
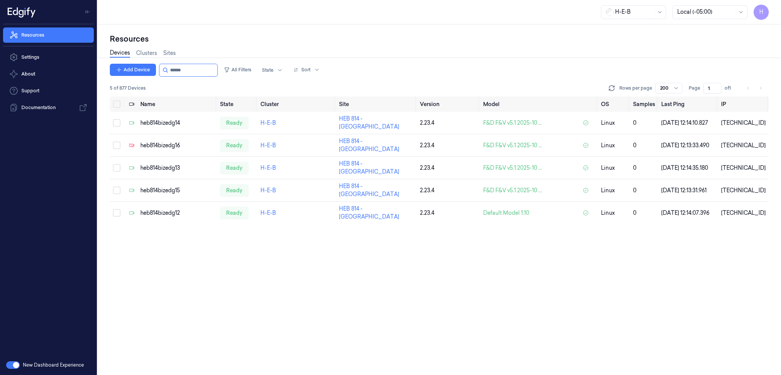
type input "******"
drag, startPoint x: 178, startPoint y: 73, endPoint x: 228, endPoint y: 78, distance: 50.6
click at [228, 78] on div "Add Device All Filters State Sort 5 of 877 Devices Rows per page 200 Page 1 of 1" at bounding box center [439, 80] width 659 height 33
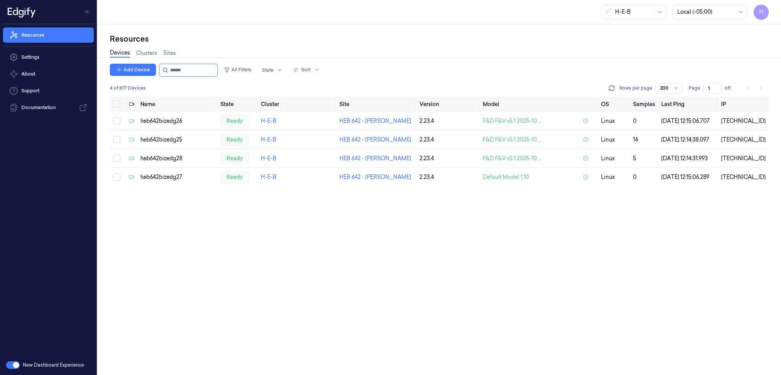
type input "******"
drag, startPoint x: 178, startPoint y: 69, endPoint x: 278, endPoint y: 61, distance: 100.9
click at [236, 72] on div "Add Device All Filters State Sort" at bounding box center [216, 70] width 213 height 13
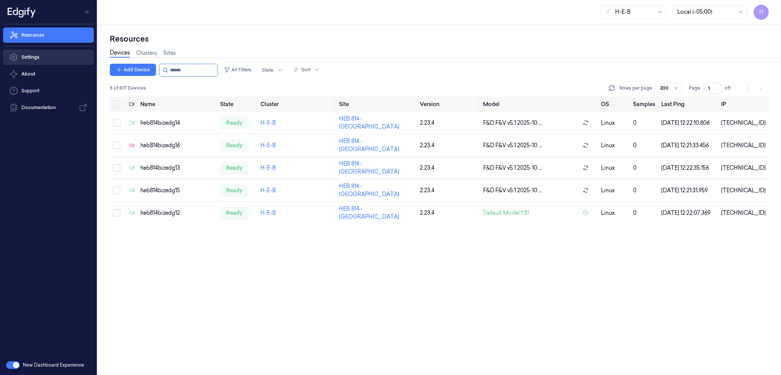
type input "******"
drag, startPoint x: 178, startPoint y: 69, endPoint x: 220, endPoint y: 73, distance: 41.4
click at [216, 73] on input "string" at bounding box center [193, 70] width 46 height 12
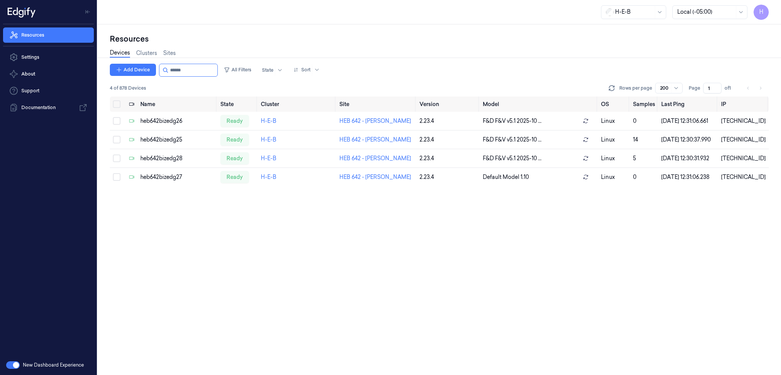
drag, startPoint x: 179, startPoint y: 69, endPoint x: 255, endPoint y: 77, distance: 75.9
click at [246, 77] on div "Add Device All Filters State Sort 4 of 878 Devices Rows per page 200 Page 1 of 1" at bounding box center [439, 80] width 659 height 33
type input "******"
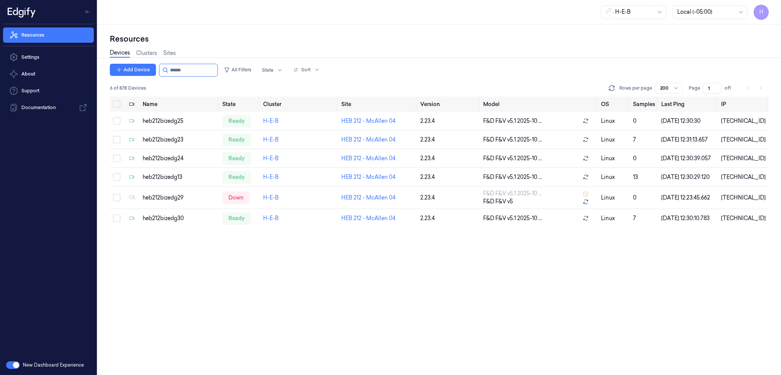
drag, startPoint x: 196, startPoint y: 69, endPoint x: 166, endPoint y: 68, distance: 30.1
click at [166, 68] on div at bounding box center [188, 70] width 59 height 13
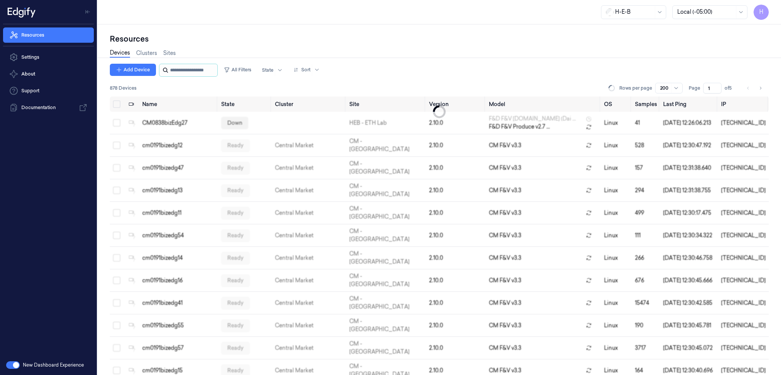
click at [183, 69] on input "string" at bounding box center [193, 70] width 46 height 12
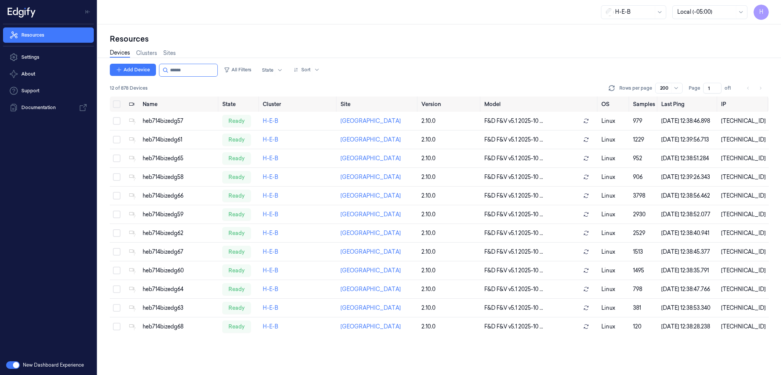
type input "******"
drag, startPoint x: 175, startPoint y: 70, endPoint x: 212, endPoint y: 73, distance: 36.7
click at [210, 73] on input "string" at bounding box center [193, 70] width 46 height 12
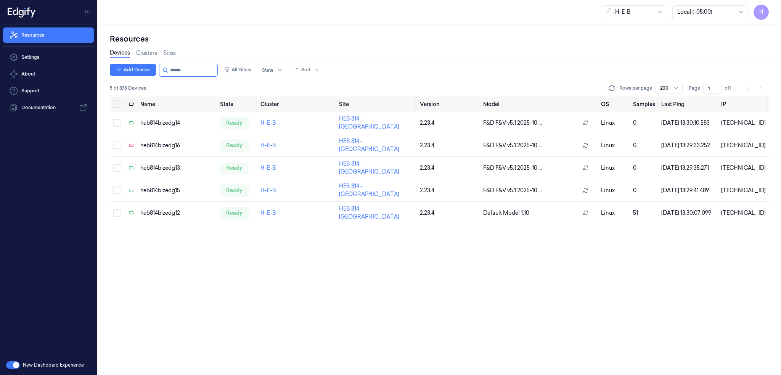
type input "******"
drag, startPoint x: 176, startPoint y: 72, endPoint x: 273, endPoint y: 73, distance: 97.3
click at [273, 73] on div "Add Device All Filters State Sort" at bounding box center [216, 70] width 213 height 13
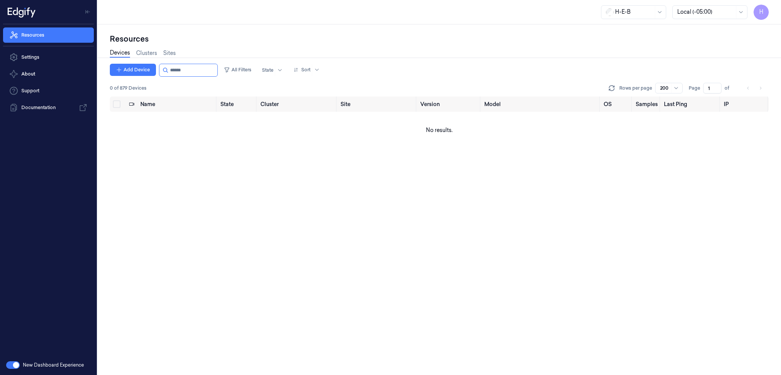
type input "******"
